Goal: Navigation & Orientation: Understand site structure

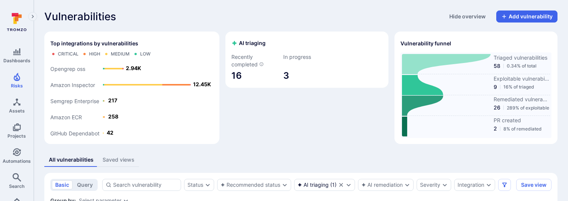
click at [248, 22] on div "Vulnerabilities Hide overview Add vulnerability" at bounding box center [300, 17] width 513 height 12
click at [240, 21] on div "Vulnerabilities Hide overview Add vulnerability" at bounding box center [300, 17] width 513 height 12
click at [259, 119] on div "AI triaging Recently completed 16 In progress 3" at bounding box center [306, 88] width 163 height 113
click at [240, 74] on div "Recently completed 16" at bounding box center [254, 69] width 47 height 38
click at [223, 21] on div "Vulnerabilities Hide overview Add vulnerability" at bounding box center [300, 17] width 513 height 12
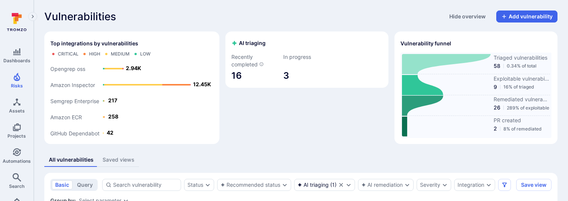
click at [34, 16] on icon "Expand navigation menu" at bounding box center [32, 17] width 5 height 6
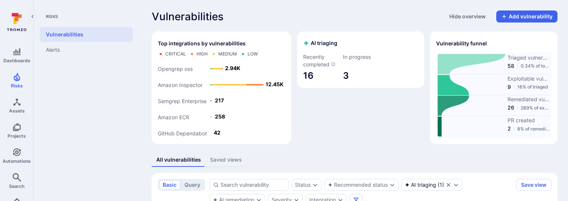
click at [32, 17] on icon "Collapse navigation menu" at bounding box center [32, 16] width 2 height 3
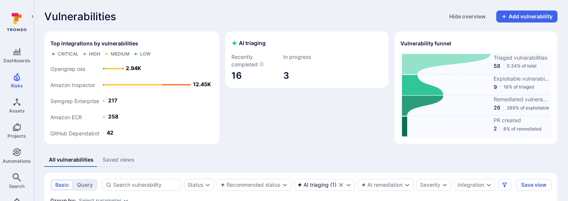
click at [32, 17] on icon "Expand navigation menu" at bounding box center [32, 17] width 5 height 6
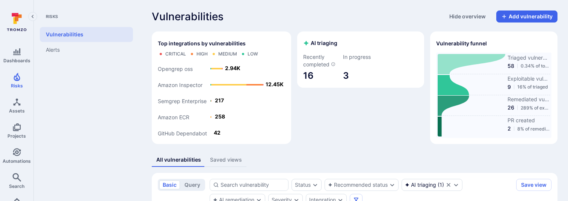
click at [32, 17] on icon "Collapse navigation menu" at bounding box center [32, 16] width 2 height 3
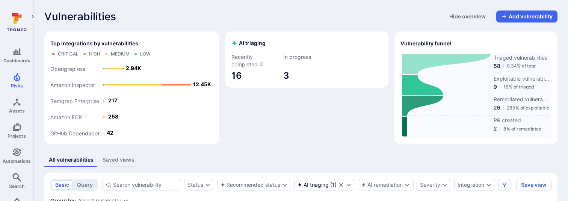
click at [32, 17] on icon "Expand navigation menu" at bounding box center [32, 17] width 5 height 6
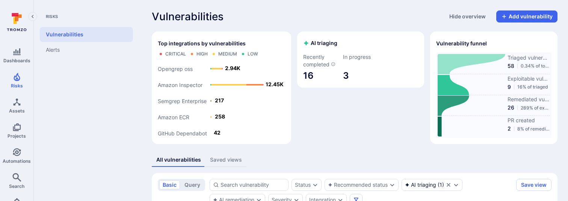
click at [34, 16] on icon "Collapse navigation menu" at bounding box center [32, 17] width 5 height 6
